Goal: Information Seeking & Learning: Learn about a topic

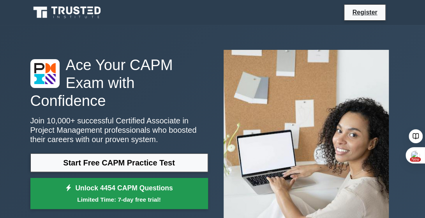
click at [154, 178] on link "Unlock 4454 CAPM Questions Limited Time: 7-day free trial!" at bounding box center [119, 193] width 178 height 31
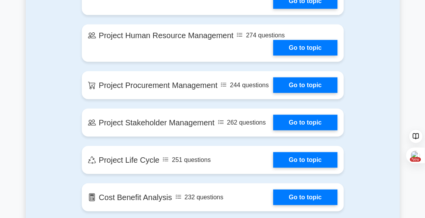
scroll to position [740, 0]
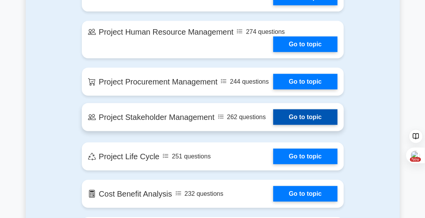
click at [299, 125] on link "Go to topic" at bounding box center [305, 118] width 64 height 16
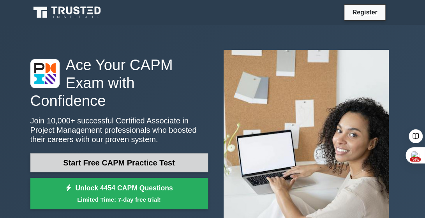
click at [156, 154] on link "Start Free CAPM Practice Test" at bounding box center [119, 163] width 178 height 19
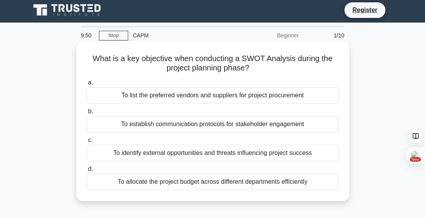
scroll to position [3, 0]
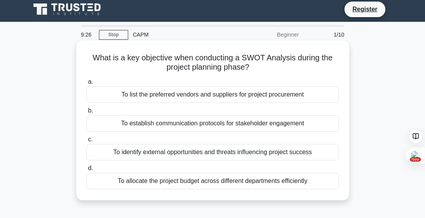
click at [149, 156] on div "To identify external opportunities and threats influencing project success" at bounding box center [213, 152] width 253 height 16
click at [87, 142] on input "c. To identify external opportunities and threats influencing project success" at bounding box center [87, 139] width 0 height 5
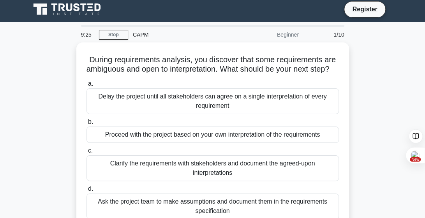
click at [151, 154] on label "c. Clarify the requirements with stakeholders and document the agreed-upon inte…" at bounding box center [213, 163] width 253 height 35
click at [87, 154] on input "c. Clarify the requirements with stakeholders and document the agreed-upon inte…" at bounding box center [87, 151] width 0 height 5
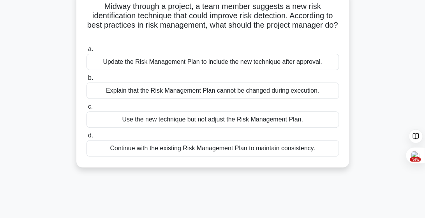
scroll to position [55, 0]
click at [155, 149] on div "Continue with the existing Risk Management Plan to maintain consistency." at bounding box center [213, 148] width 253 height 16
click at [87, 138] on input "d. Continue with the existing Risk Management Plan to maintain consistency." at bounding box center [87, 135] width 0 height 5
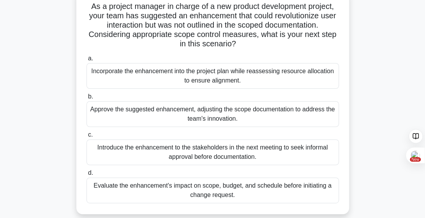
scroll to position [8, 0]
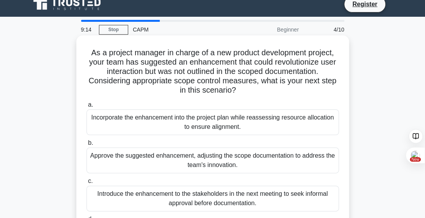
click at [155, 149] on label "b. Approve the suggested enhancement, adjusting the scope documentation to addr…" at bounding box center [213, 155] width 253 height 35
click at [87, 146] on input "b. Approve the suggested enhancement, adjusting the scope documentation to addr…" at bounding box center [87, 143] width 0 height 5
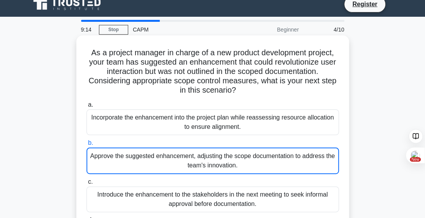
scroll to position [0, 0]
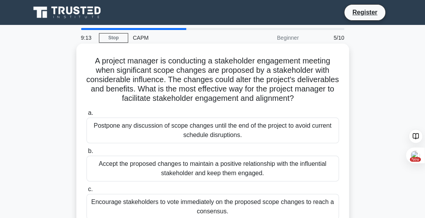
click at [172, 129] on div "Postpone any discussion of scope changes until the end of the project to avoid …" at bounding box center [213, 131] width 253 height 26
click at [87, 116] on input "a. Postpone any discussion of scope changes until the end of the project to avo…" at bounding box center [87, 113] width 0 height 5
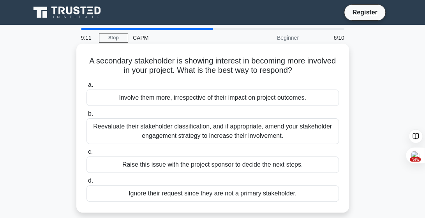
click at [167, 165] on div "Raise this issue with the project sponsor to decide the next steps." at bounding box center [213, 165] width 253 height 16
click at [87, 155] on input "c. Raise this issue with the project sponsor to decide the next steps." at bounding box center [87, 152] width 0 height 5
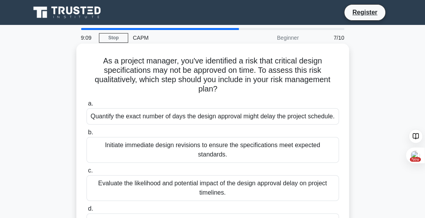
click at [184, 144] on div "Initiate immediate design revisions to ensure the specifications meet expected …" at bounding box center [213, 150] width 253 height 26
click at [87, 135] on input "b. Initiate immediate design revisions to ensure the specifications meet expect…" at bounding box center [87, 132] width 0 height 5
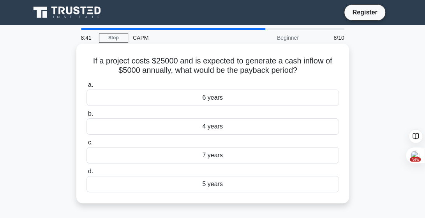
click at [202, 129] on div "4 years" at bounding box center [213, 127] width 253 height 16
click at [87, 117] on input "b. 4 years" at bounding box center [87, 114] width 0 height 5
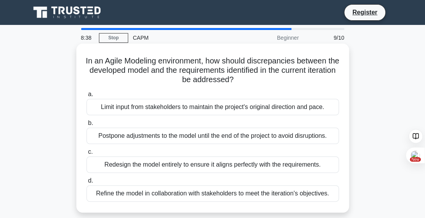
click at [192, 137] on div "Postpone adjustments to the model until the end of the project to avoid disrupt…" at bounding box center [213, 136] width 253 height 16
click at [87, 126] on input "b. Postpone adjustments to the model until the end of the project to avoid disr…" at bounding box center [87, 123] width 0 height 5
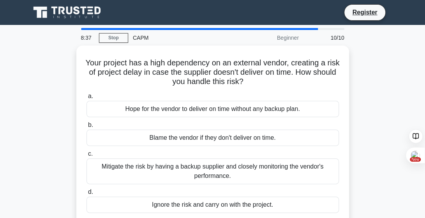
click at [192, 137] on div "Blame the vendor if they don't deliver on time." at bounding box center [213, 138] width 253 height 16
click at [87, 128] on input "b. Blame the vendor if they don't deliver on time." at bounding box center [87, 125] width 0 height 5
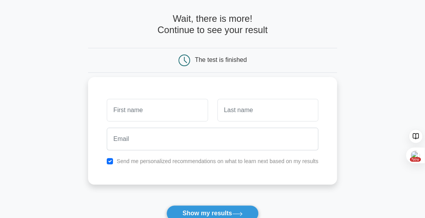
scroll to position [33, 0]
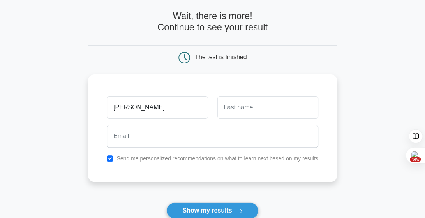
type input "[PERSON_NAME]"
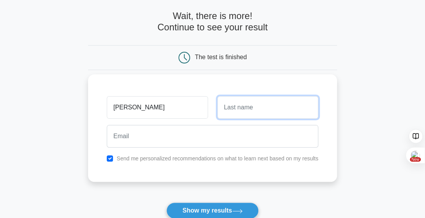
click at [226, 104] on input "text" at bounding box center [268, 107] width 101 height 23
type input "Angmor"
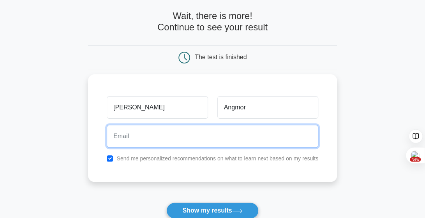
click at [247, 138] on input "email" at bounding box center [213, 136] width 212 height 23
click at [191, 136] on input "email" at bounding box center [213, 136] width 212 height 23
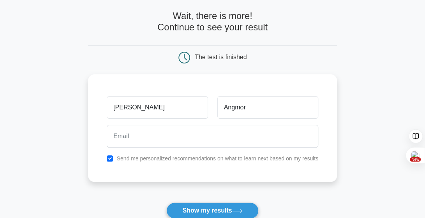
click at [140, 173] on div "[PERSON_NAME] Send me personalized recommendations on what to learn next based …" at bounding box center [212, 128] width 249 height 108
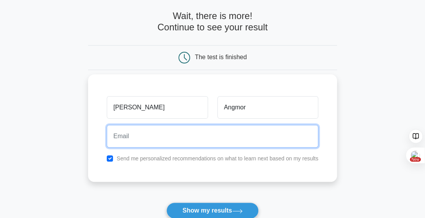
click at [152, 131] on input "email" at bounding box center [213, 136] width 212 height 23
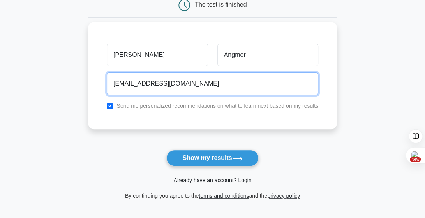
scroll to position [88, 0]
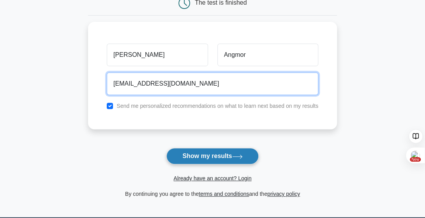
type input "[EMAIL_ADDRESS][DOMAIN_NAME]"
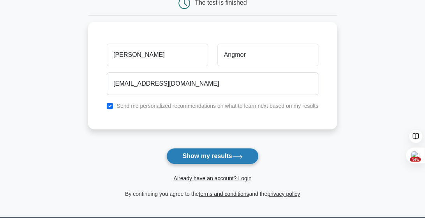
click at [217, 154] on button "Show my results" at bounding box center [213, 156] width 92 height 16
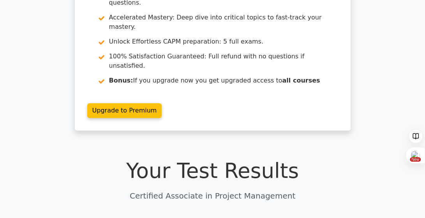
scroll to position [105, 0]
